Goal: Information Seeking & Learning: Learn about a topic

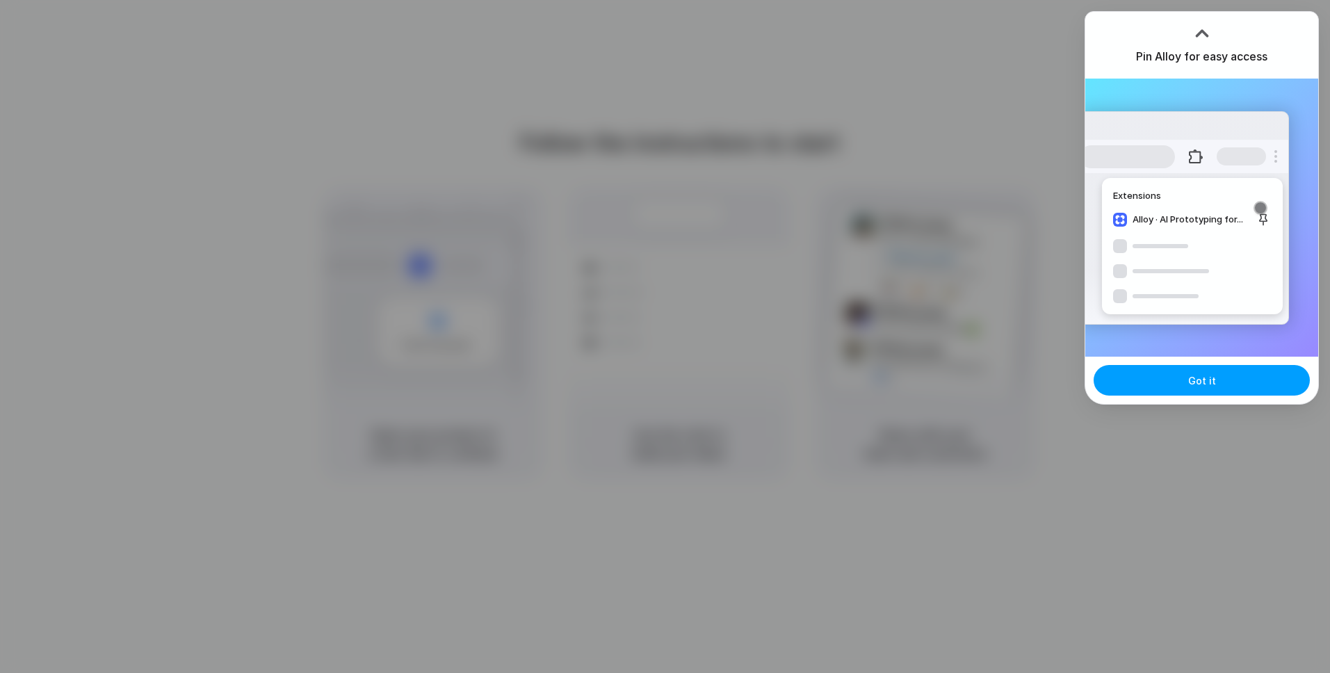
click at [1191, 374] on span "Got it" at bounding box center [1203, 380] width 28 height 15
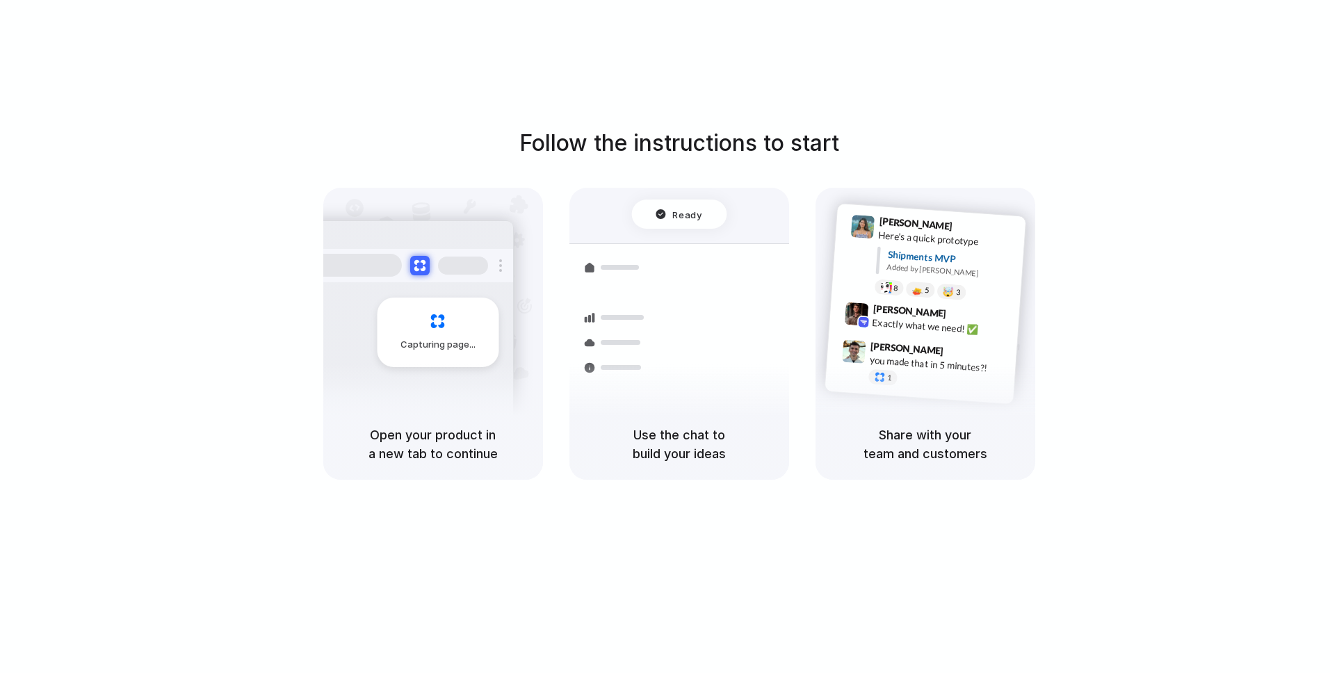
click at [1205, 40] on div "Follow the instructions to start Capturing page Open your product in a new tab …" at bounding box center [679, 350] width 1358 height 701
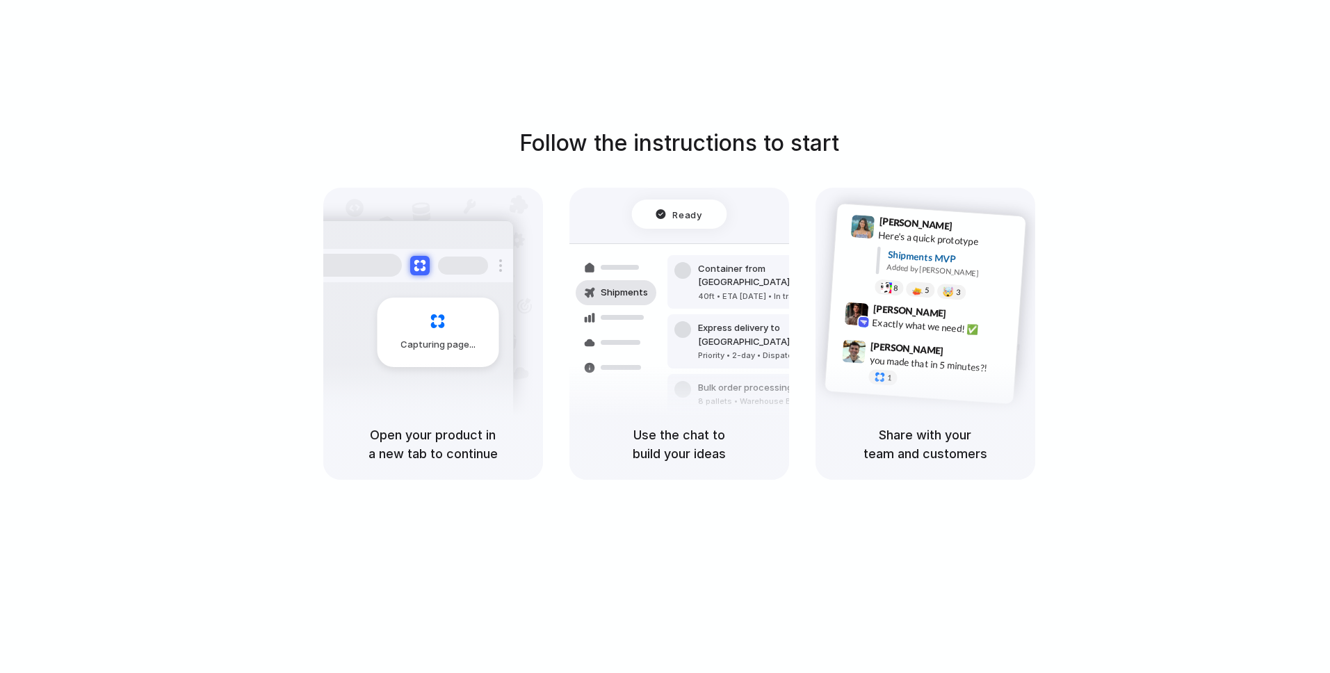
drag, startPoint x: 1289, startPoint y: 183, endPoint x: 1276, endPoint y: 106, distance: 77.6
click at [1289, 183] on div "Follow the instructions to start Capturing page Open your product in a new tab …" at bounding box center [679, 303] width 1330 height 353
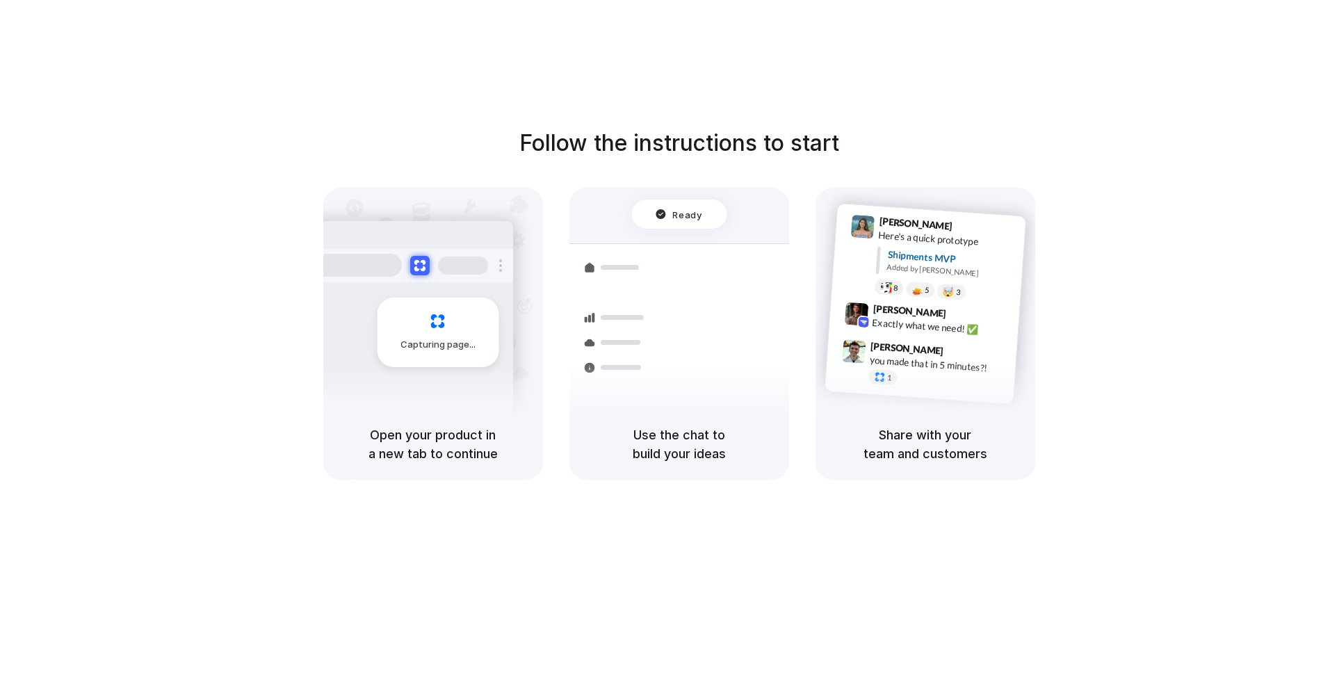
click at [983, 99] on div "Follow the instructions to start Capturing page Open your product in a new tab …" at bounding box center [679, 350] width 1358 height 701
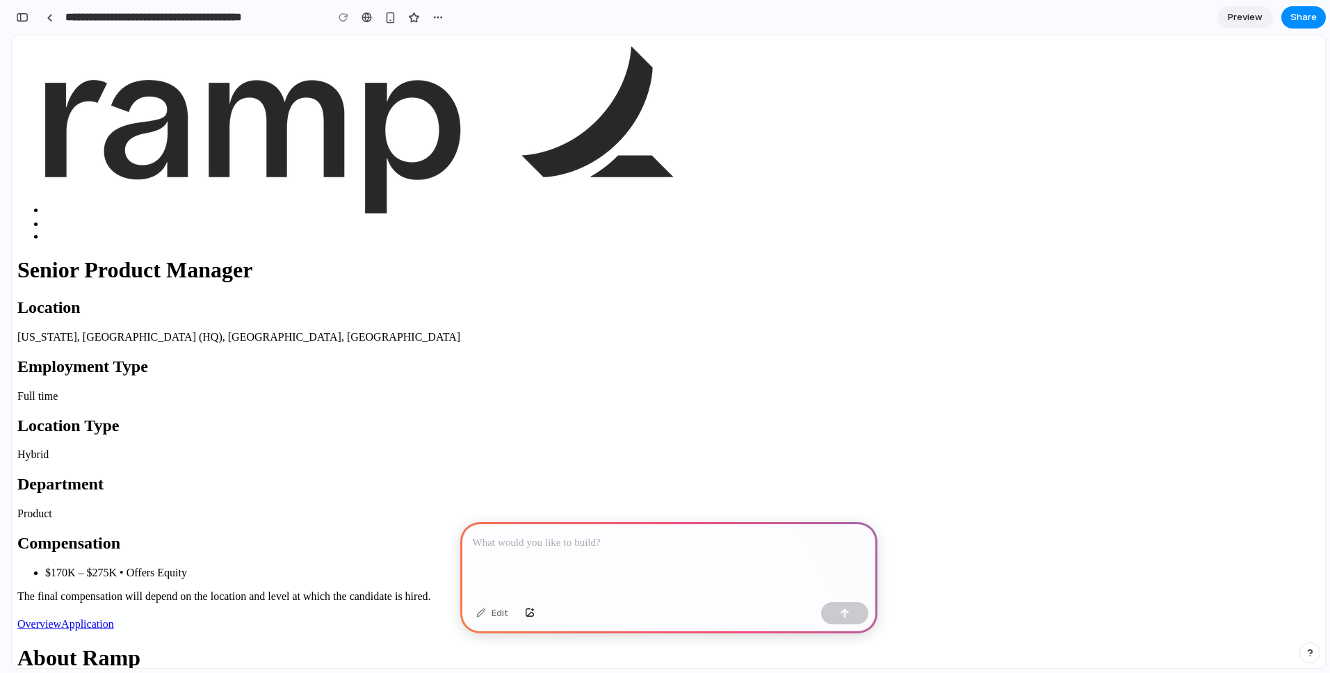
click at [55, 218] on icon "Back to Ramp’s Job Listings" at bounding box center [50, 222] width 10 height 8
click at [55, 218] on link "Back to Ramp’s Job Listings" at bounding box center [50, 224] width 10 height 12
click at [673, 71] on img at bounding box center [359, 130] width 628 height 167
drag, startPoint x: 752, startPoint y: 72, endPoint x: 552, endPoint y: 81, distance: 199.8
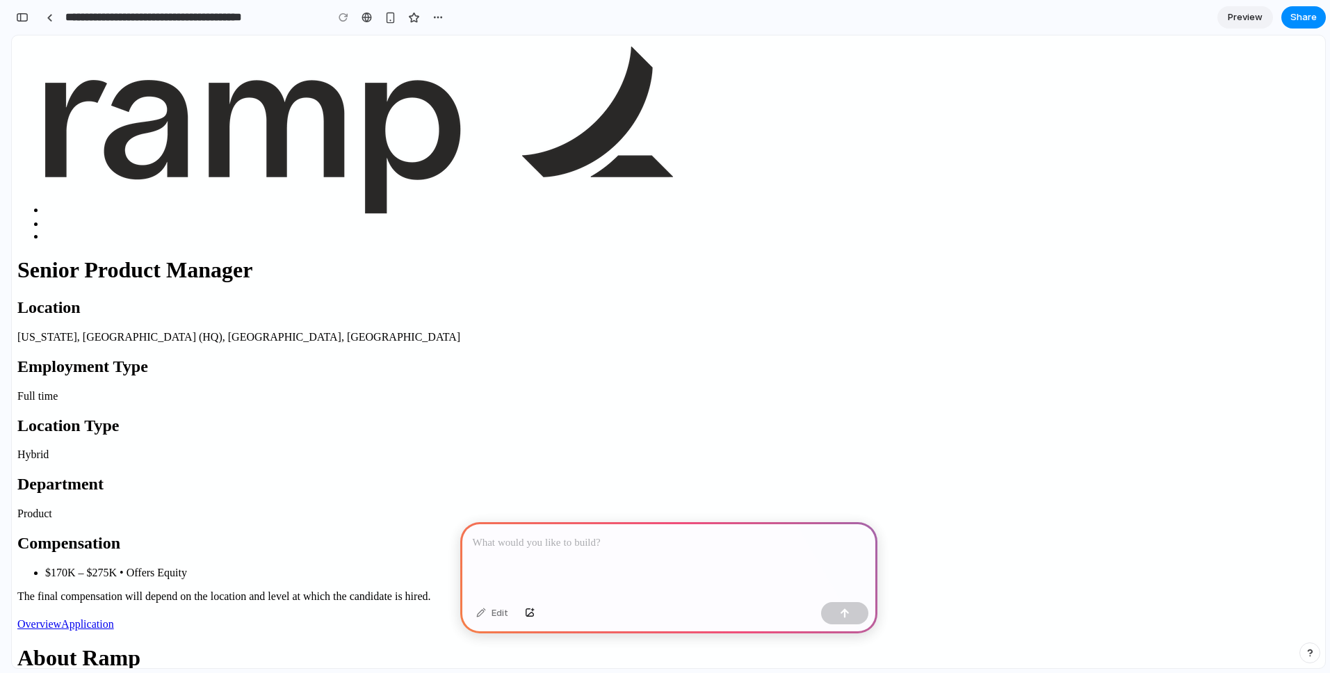
click at [552, 81] on ul at bounding box center [668, 145] width 1303 height 196
click at [114, 618] on link "Application" at bounding box center [87, 624] width 53 height 12
click at [61, 618] on span "Overview" at bounding box center [39, 624] width 44 height 12
